Goal: Task Accomplishment & Management: Manage account settings

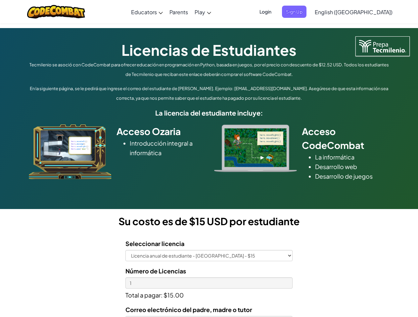
click at [209, 159] on div at bounding box center [255, 149] width 93 height 48
click at [275, 12] on span "Login" at bounding box center [265, 12] width 20 height 12
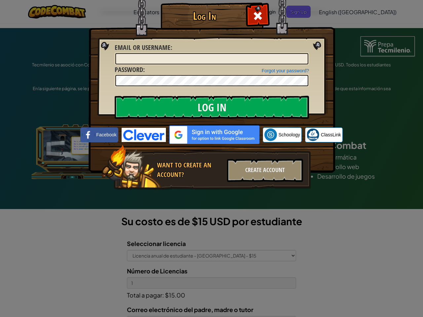
click at [334, 12] on div "Log In Unknown Error Email or Username : Forgot your password? Password : Log I…" at bounding box center [211, 158] width 423 height 317
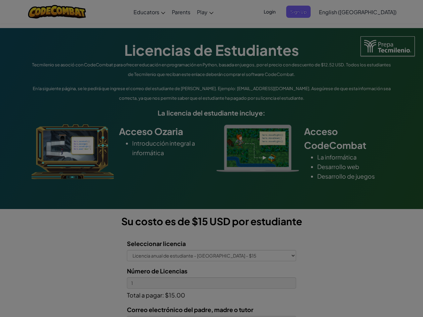
click at [334, 12] on div "Log In Unknown Error Email or Username : Forgot your password? Password : Log I…" at bounding box center [211, 158] width 423 height 317
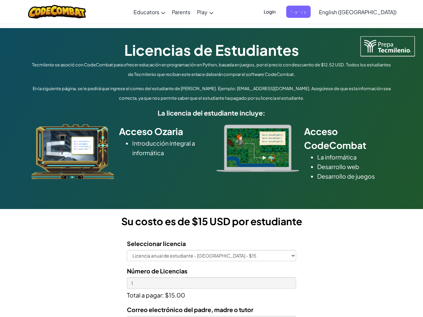
click at [370, 12] on div at bounding box center [211, 158] width 423 height 317
